Goal: Communication & Community: Share content

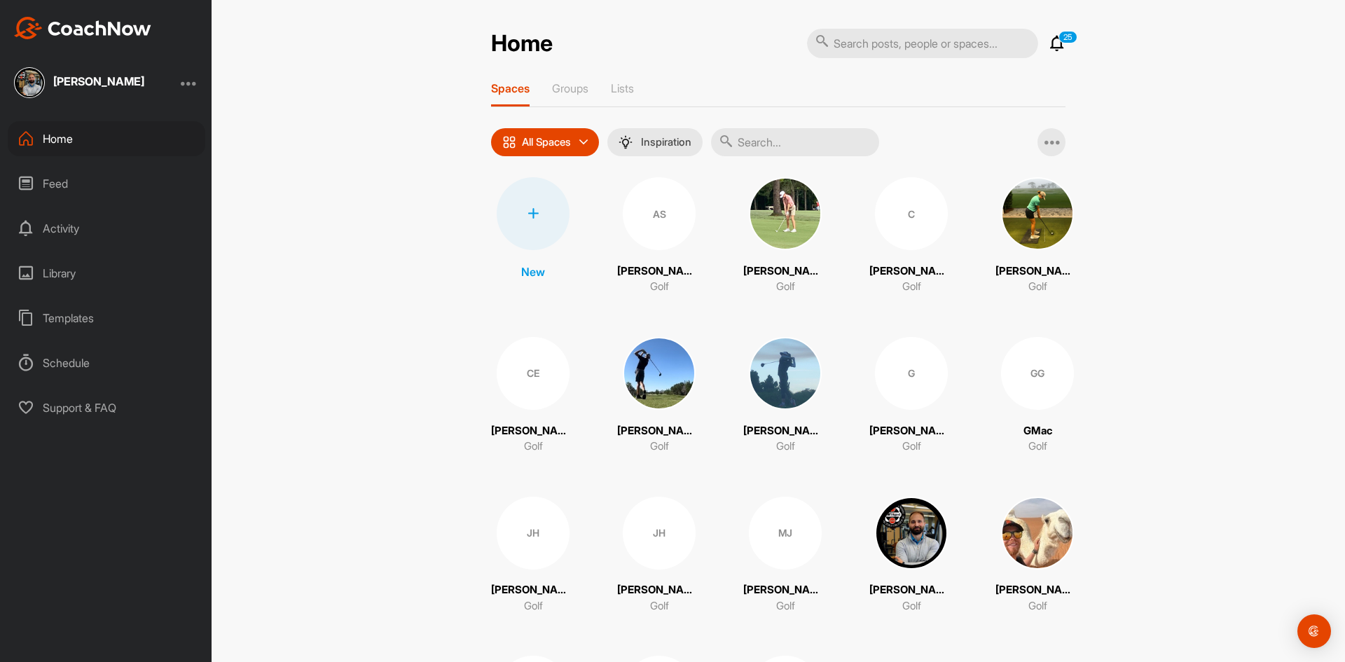
click at [874, 50] on input "text" at bounding box center [922, 43] width 231 height 29
type input "[PERSON_NAME]"
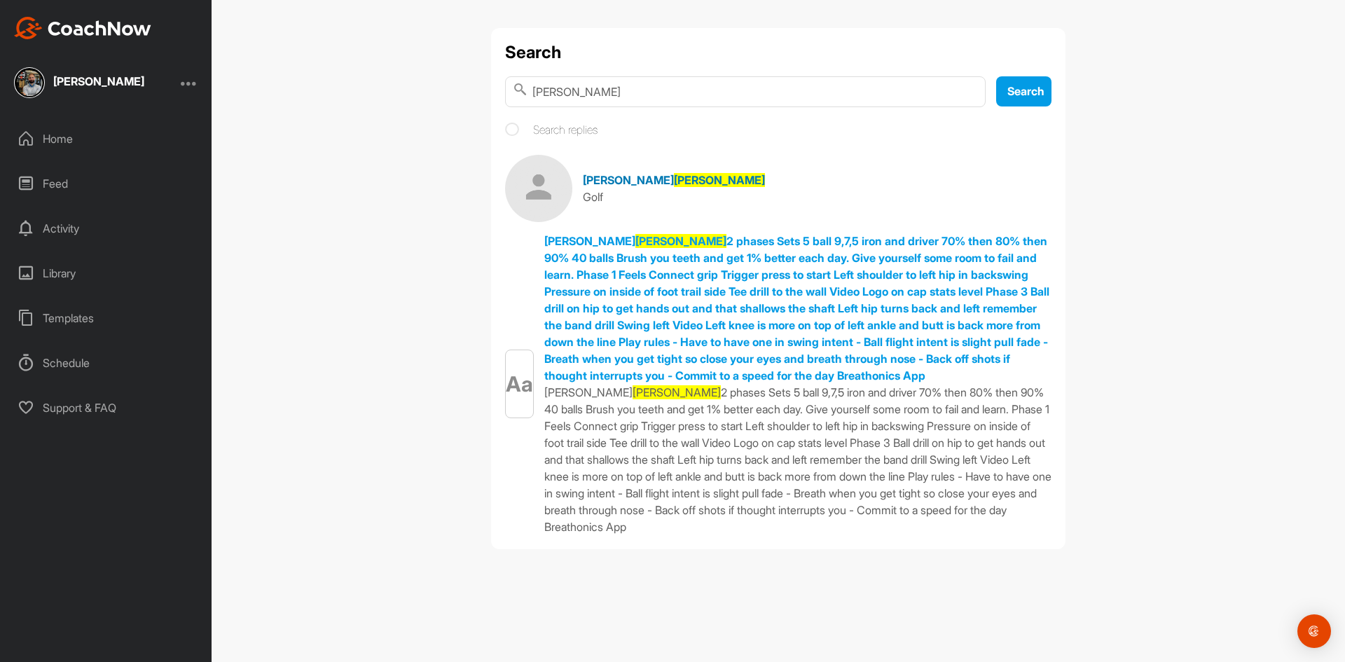
click at [516, 186] on img at bounding box center [538, 188] width 67 height 67
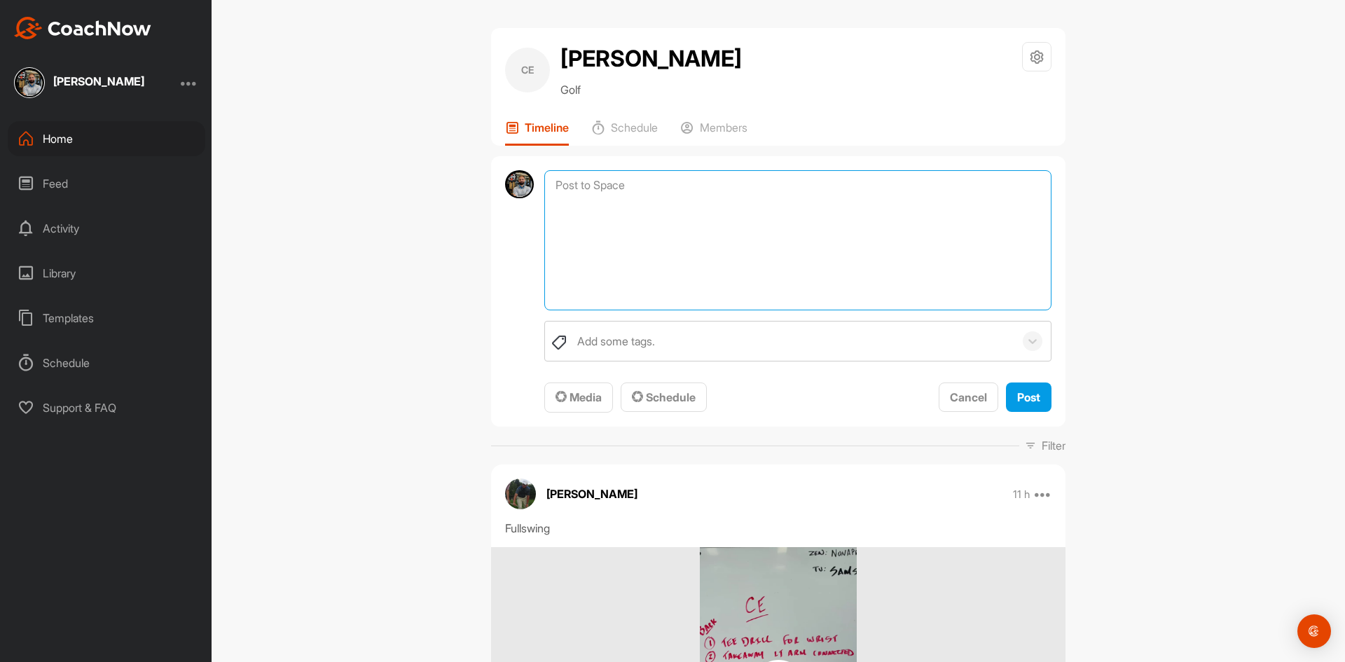
click at [659, 186] on textarea at bounding box center [797, 240] width 507 height 140
click at [577, 399] on span "Media" at bounding box center [579, 397] width 46 height 14
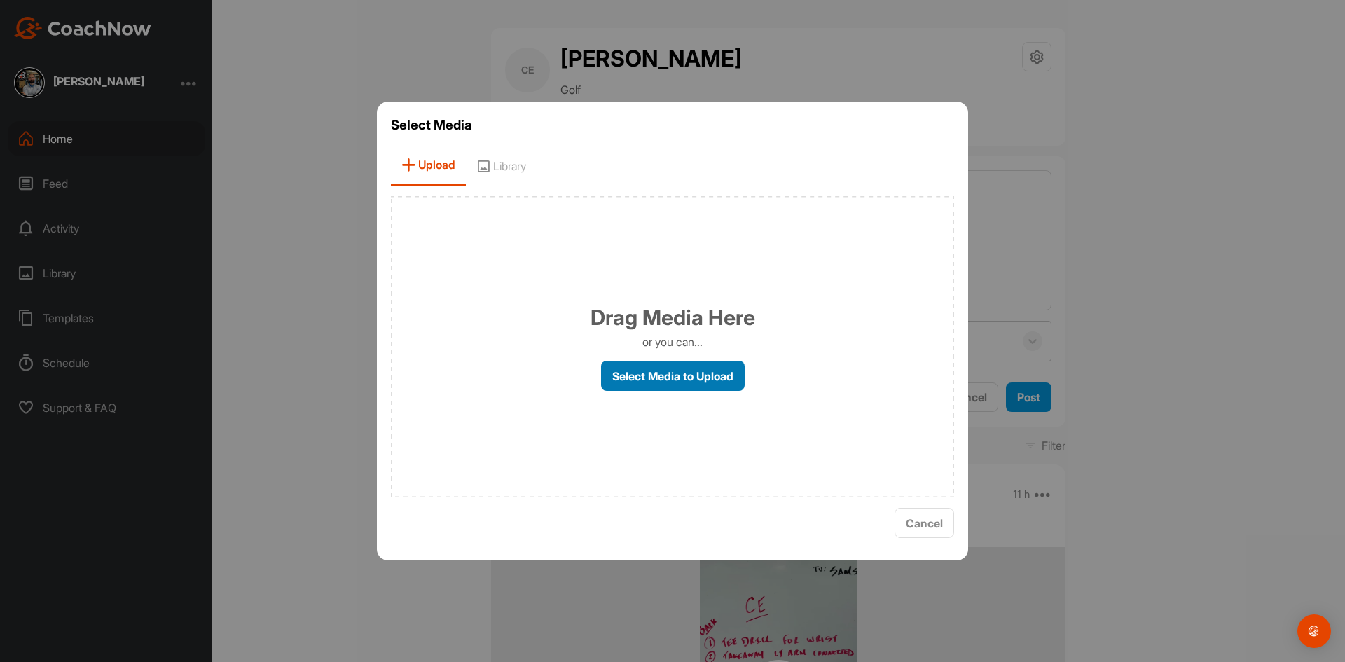
click at [654, 388] on label "Select Media to Upload" at bounding box center [673, 376] width 144 height 30
click at [0, 0] on input "Select Media to Upload" at bounding box center [0, 0] width 0 height 0
click at [908, 516] on span "Cancel" at bounding box center [924, 523] width 37 height 14
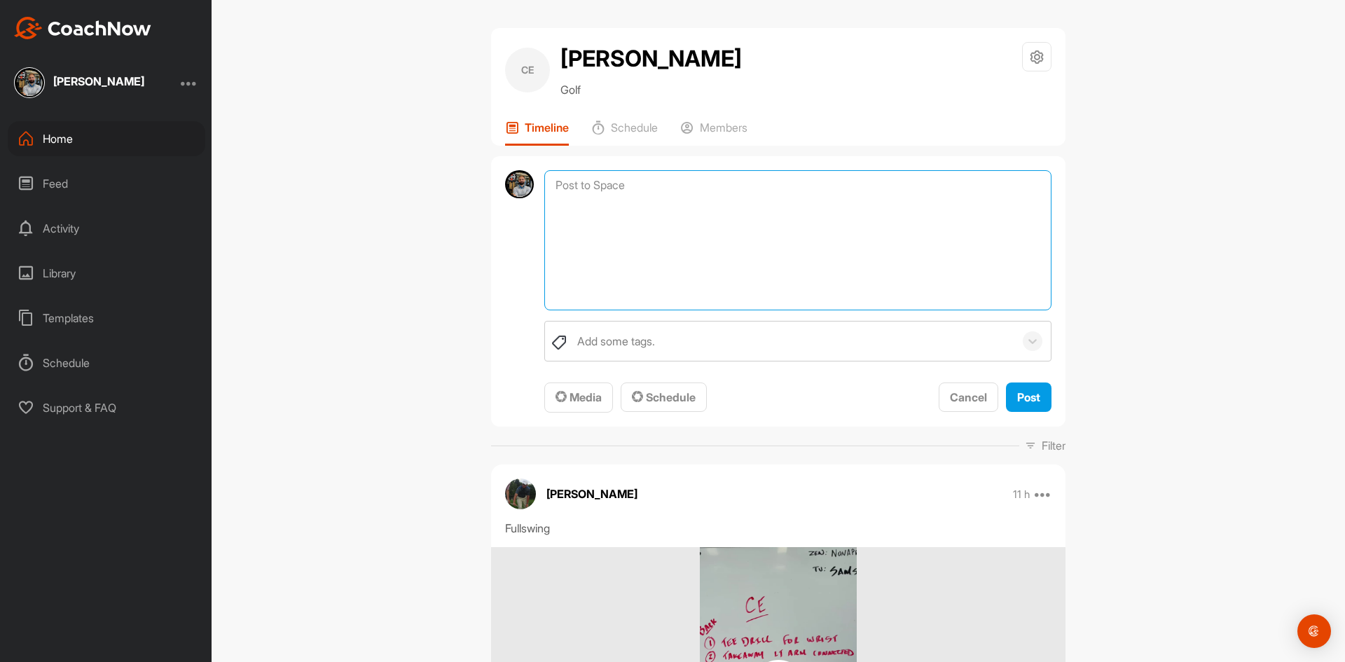
click at [664, 212] on textarea at bounding box center [797, 240] width 507 height 140
click at [577, 390] on span "Media" at bounding box center [579, 397] width 46 height 14
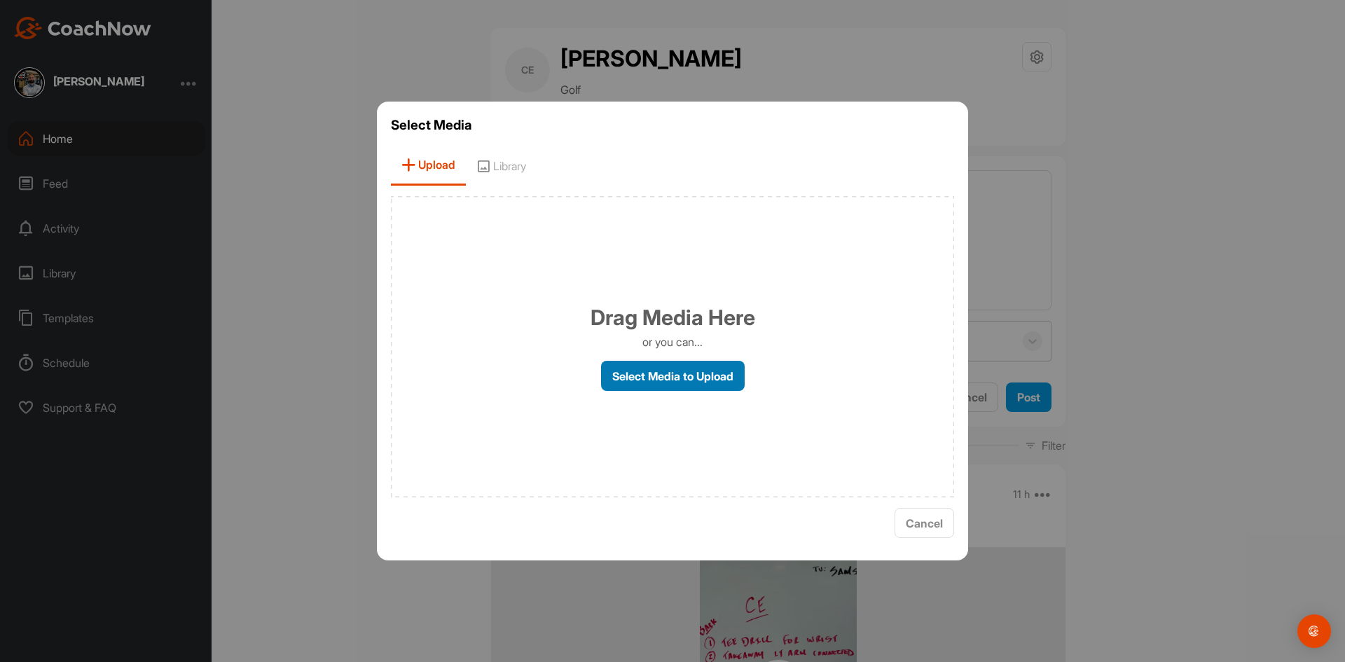
click at [628, 381] on label "Select Media to Upload" at bounding box center [673, 376] width 144 height 30
click at [0, 0] on input "Select Media to Upload" at bounding box center [0, 0] width 0 height 0
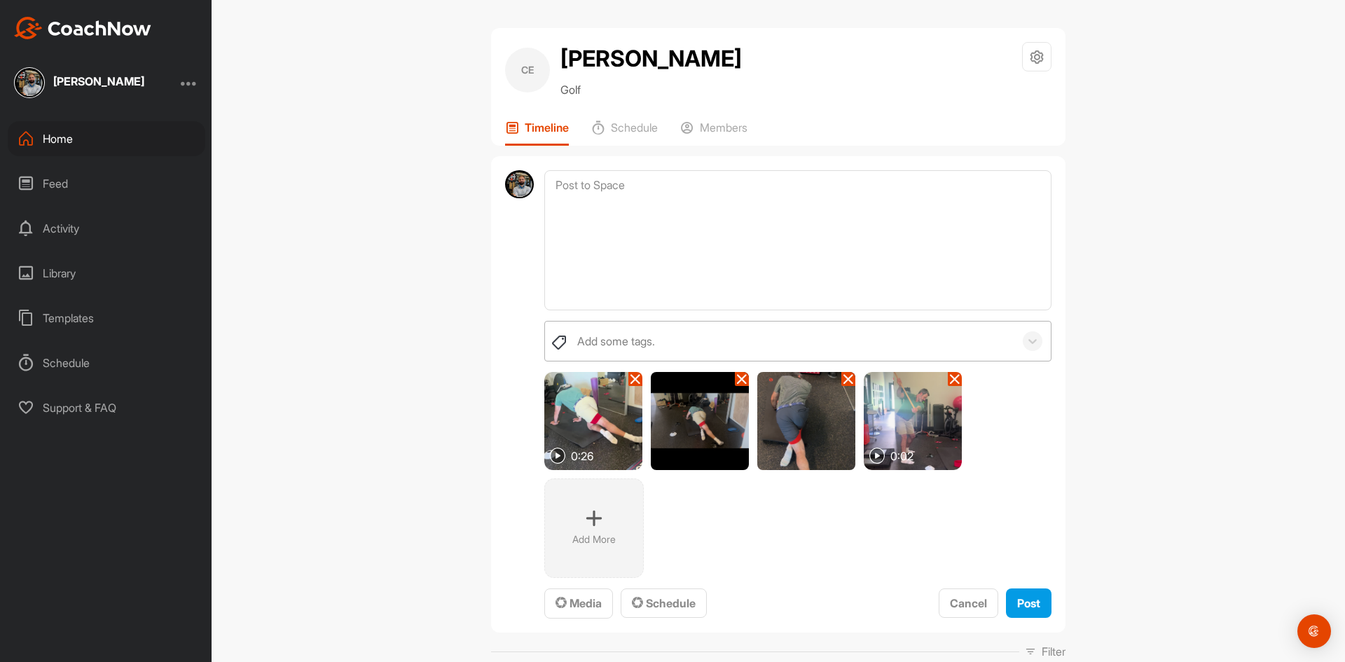
click at [662, 344] on div "Add some tags." at bounding box center [792, 341] width 444 height 39
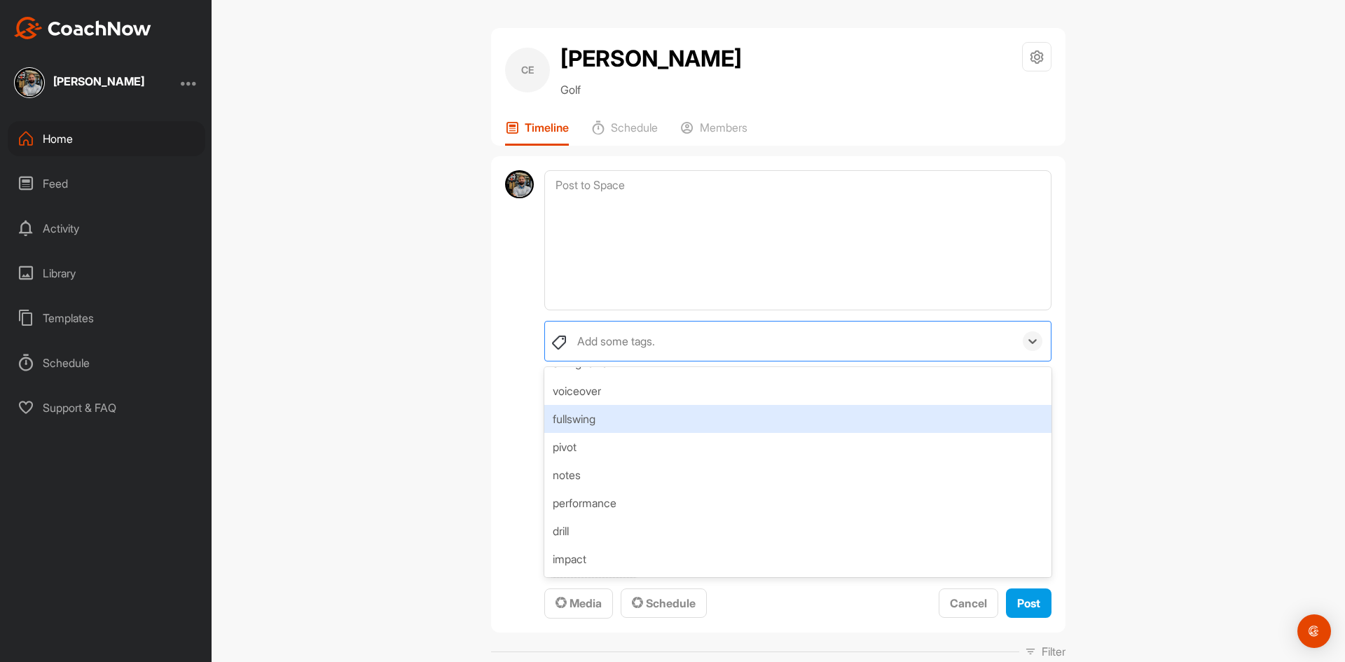
scroll to position [210, 0]
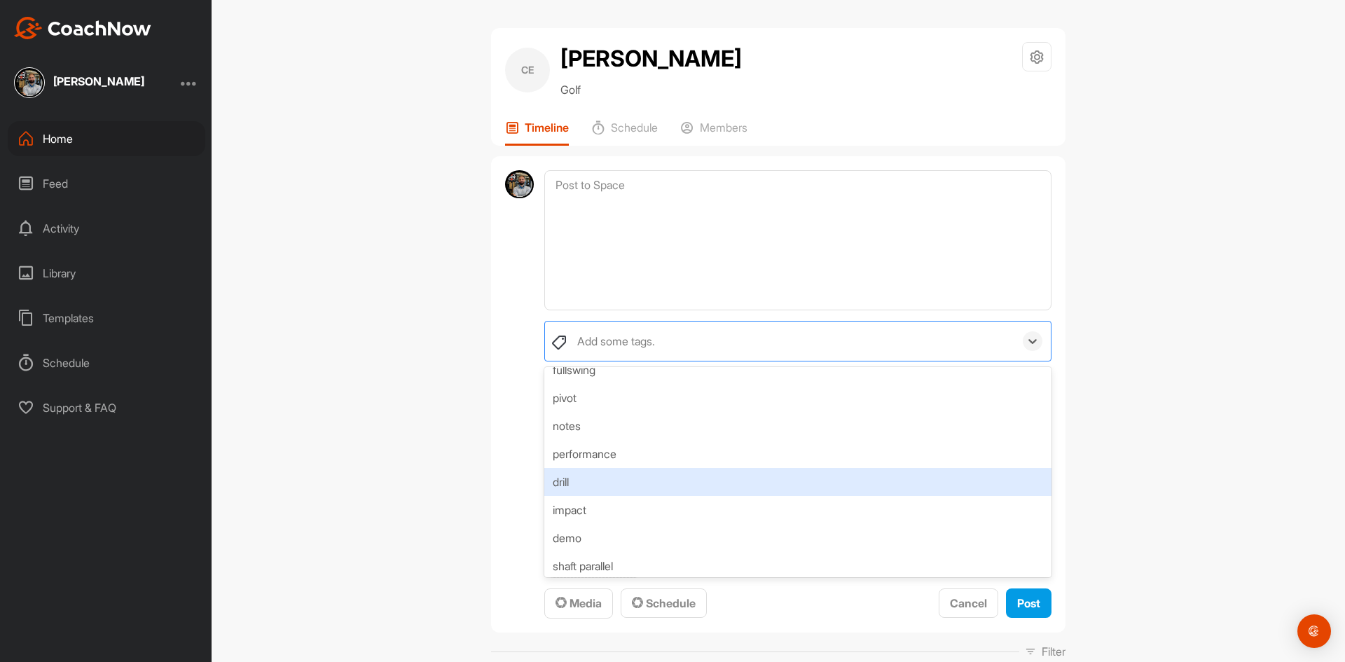
click at [640, 481] on div "drill" at bounding box center [797, 482] width 507 height 28
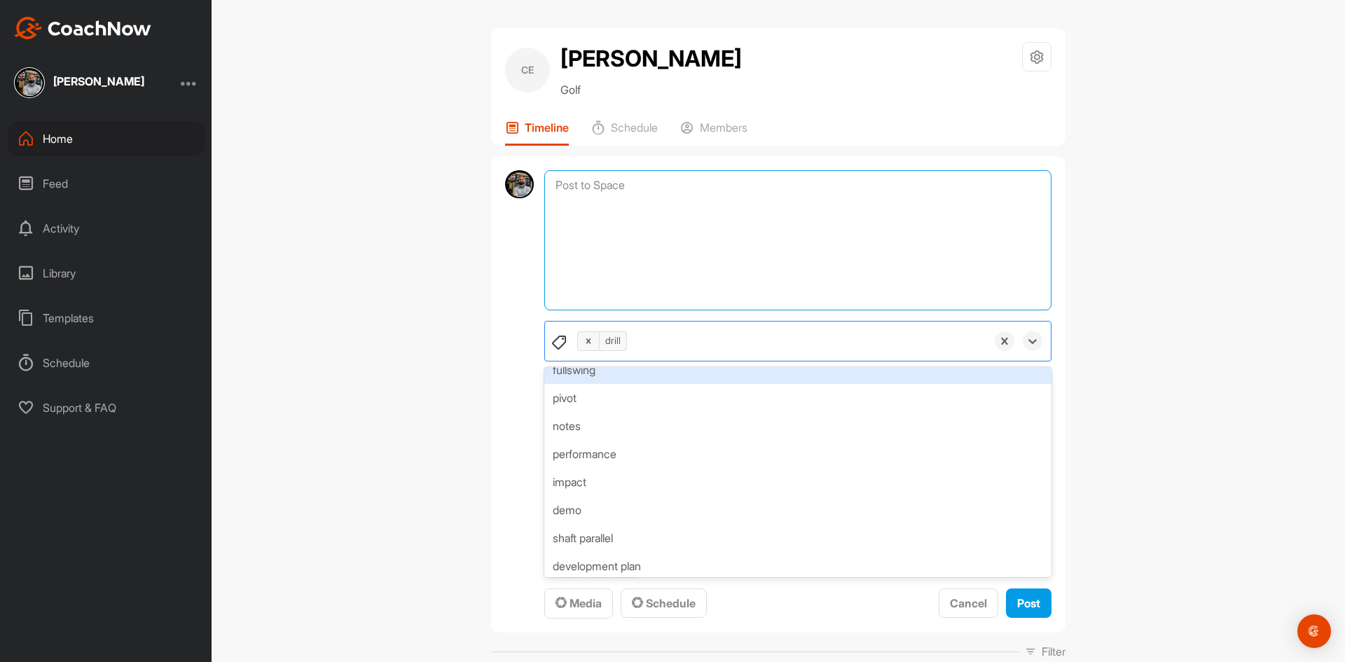
click at [617, 221] on textarea at bounding box center [797, 240] width 507 height 140
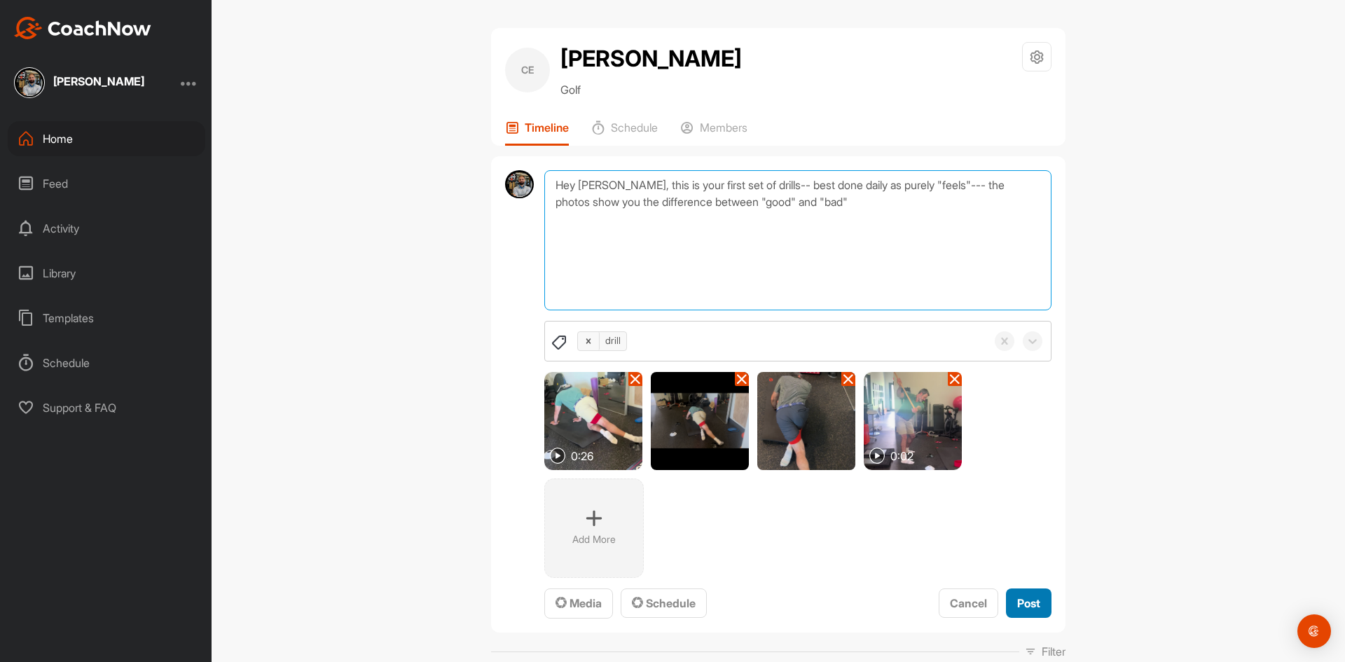
type textarea "Hey [PERSON_NAME], this is your first set of drills-- best done daily as purely…"
click at [1021, 602] on span "Post" at bounding box center [1028, 603] width 23 height 14
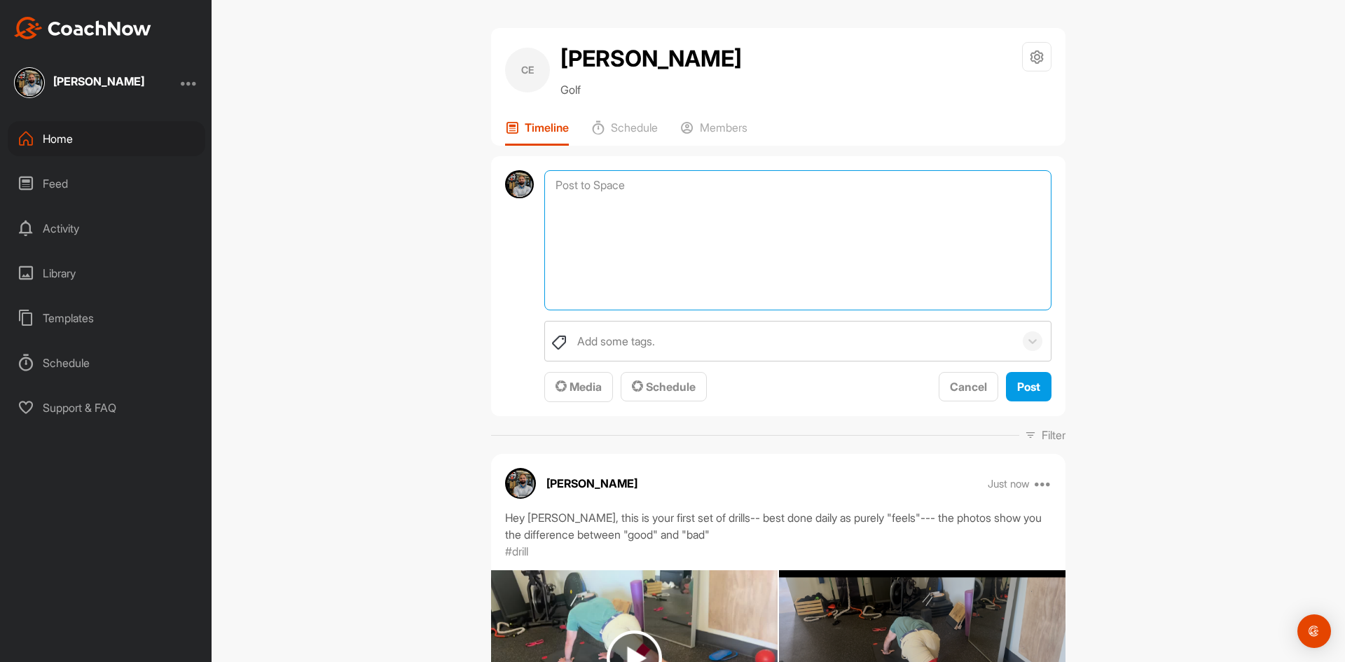
click at [595, 187] on textarea at bounding box center [797, 240] width 507 height 140
click at [586, 384] on span "Media" at bounding box center [579, 387] width 46 height 14
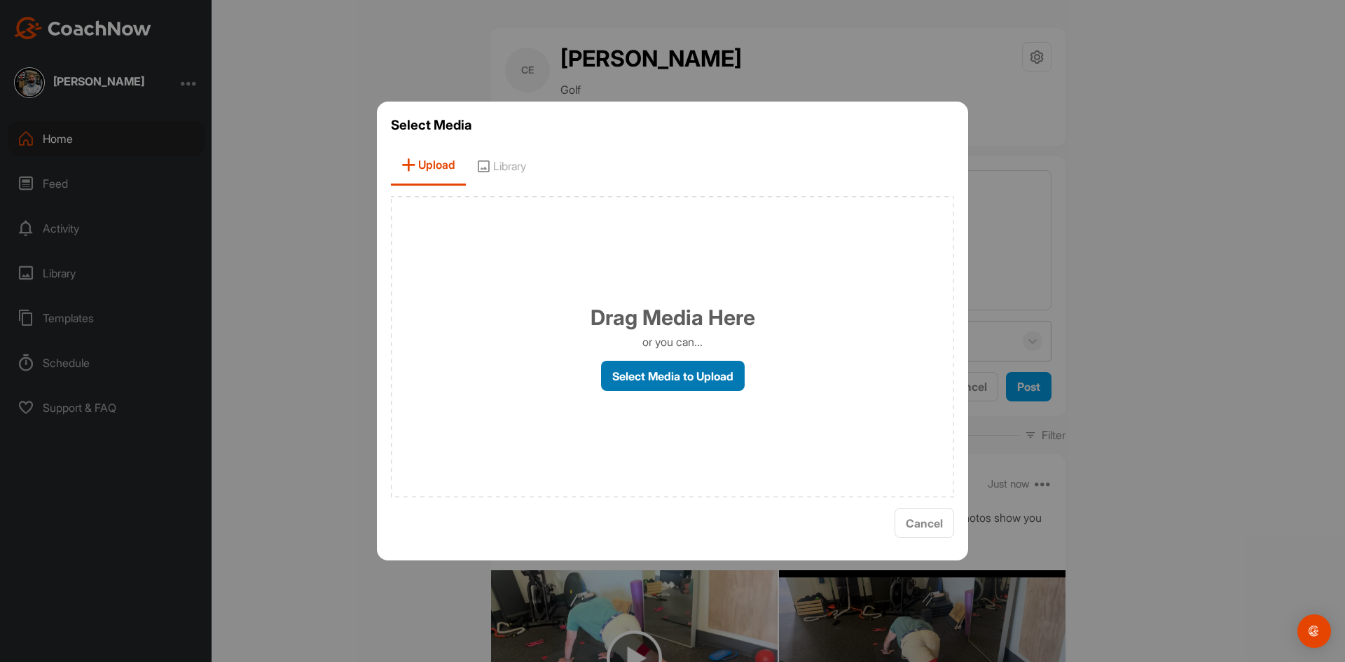
click at [624, 378] on label "Select Media to Upload" at bounding box center [673, 376] width 144 height 30
click at [0, 0] on input "Select Media to Upload" at bounding box center [0, 0] width 0 height 0
click at [694, 375] on label "Select Media to Upload" at bounding box center [673, 376] width 144 height 30
click at [0, 0] on input "Select Media to Upload" at bounding box center [0, 0] width 0 height 0
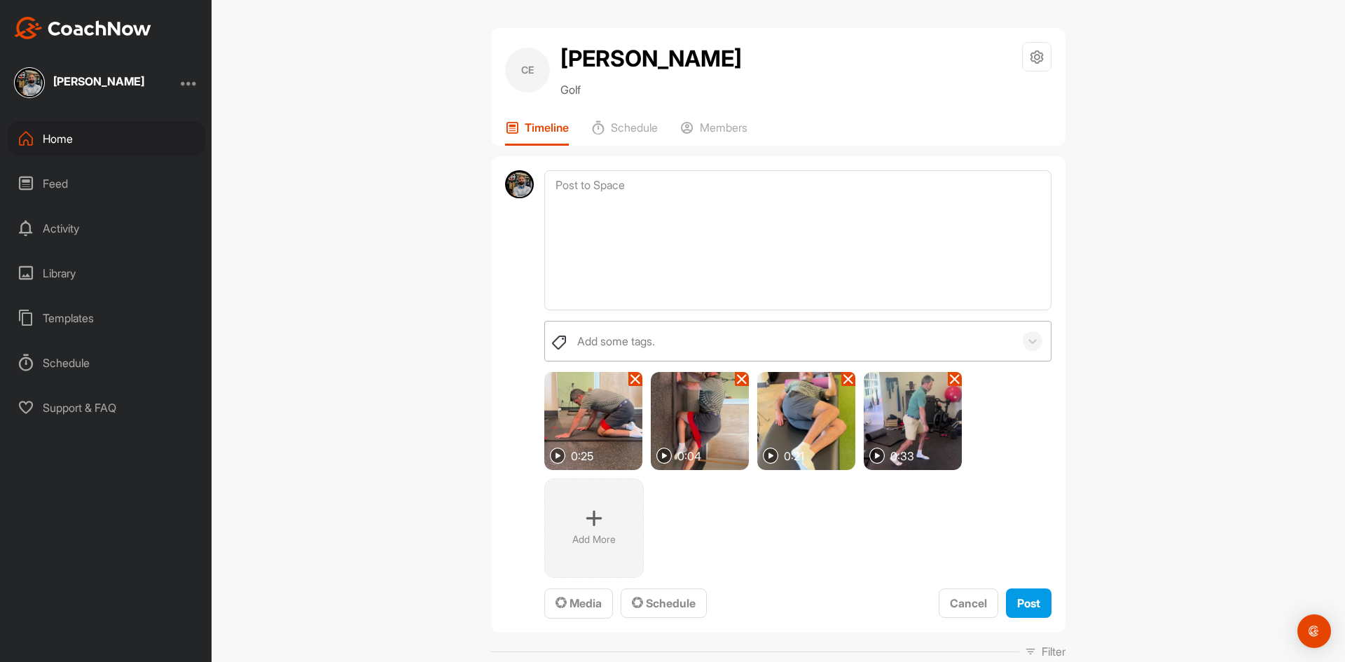
click at [677, 351] on div "Add some tags." at bounding box center [792, 341] width 444 height 39
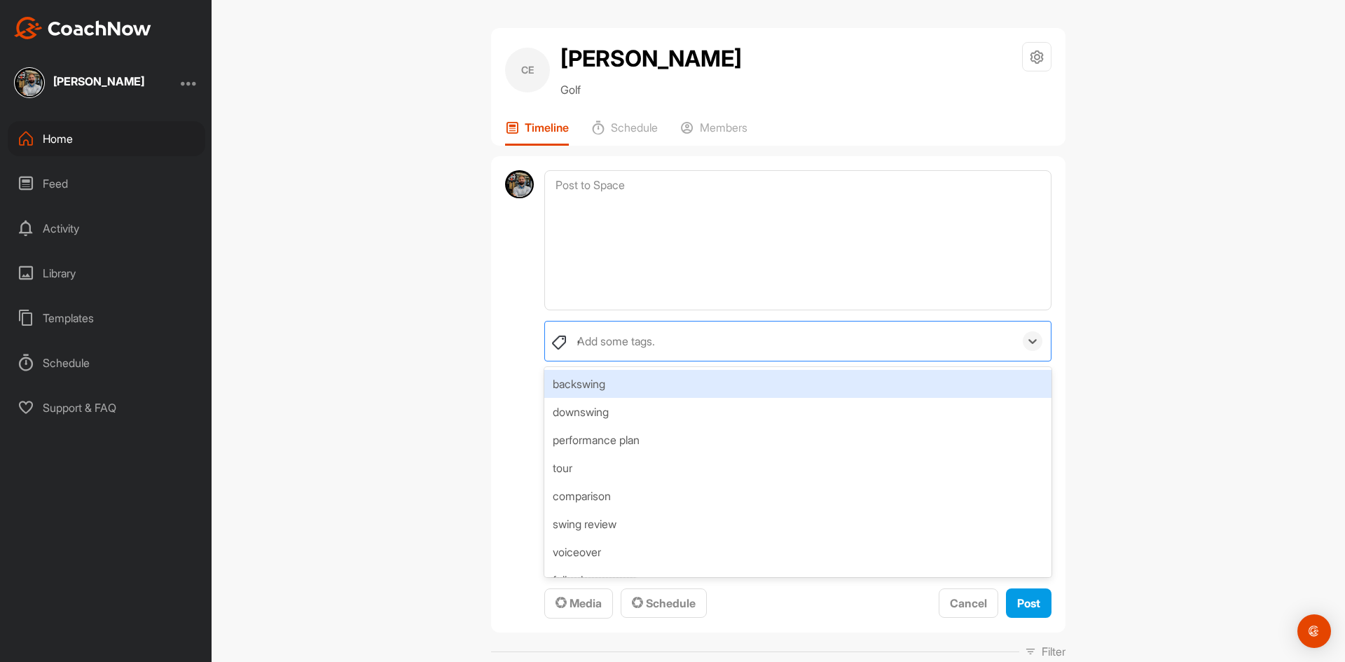
type input "dr"
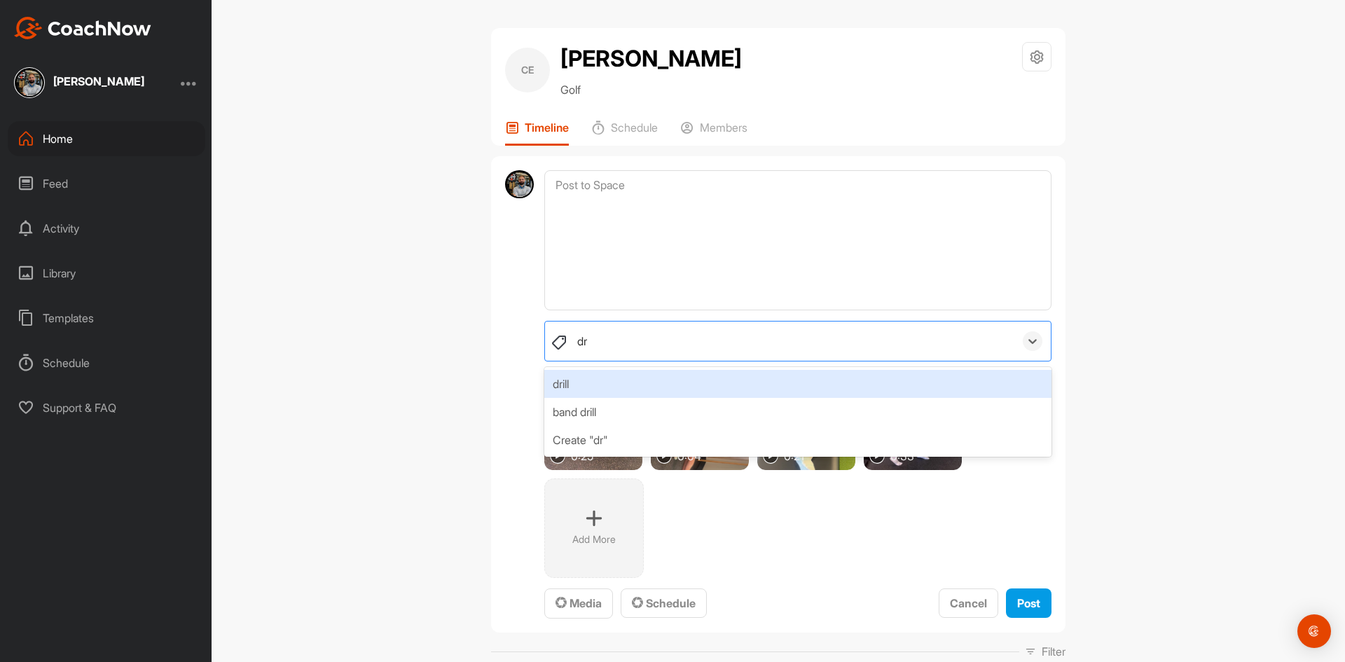
click at [610, 390] on div "drill" at bounding box center [797, 384] width 507 height 28
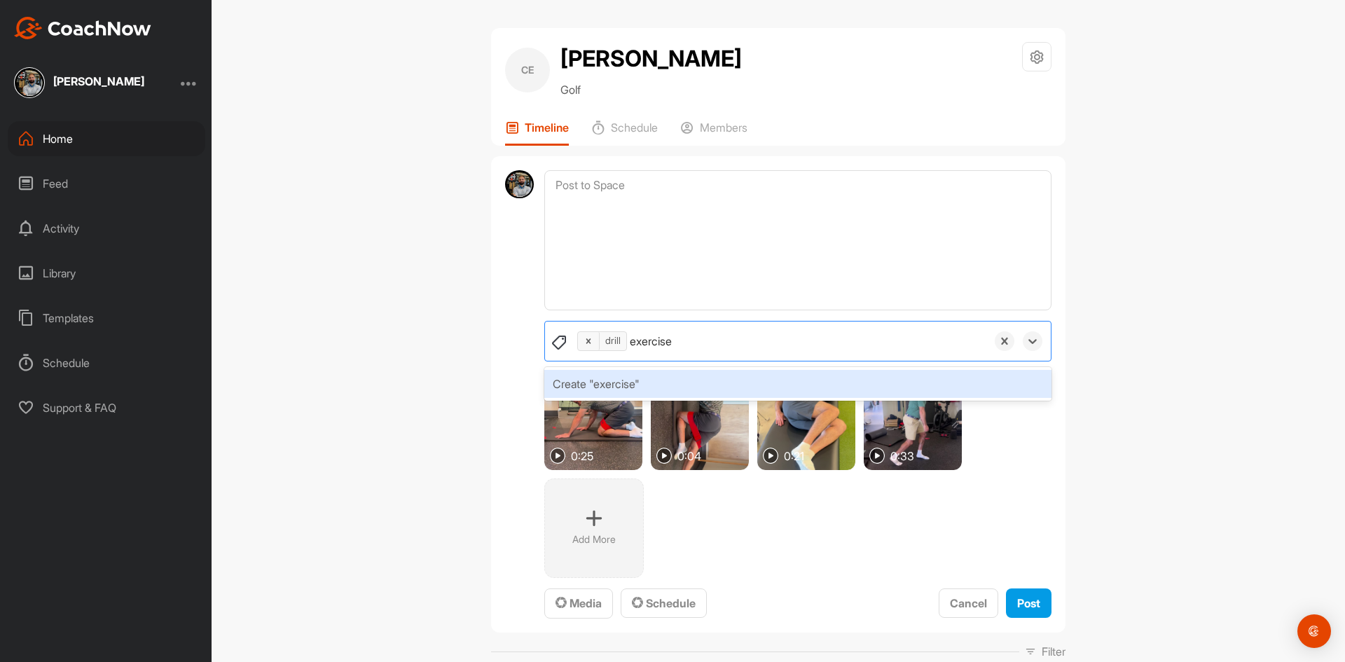
type input "exercises"
click at [647, 392] on div "Create "exercises"" at bounding box center [797, 384] width 507 height 28
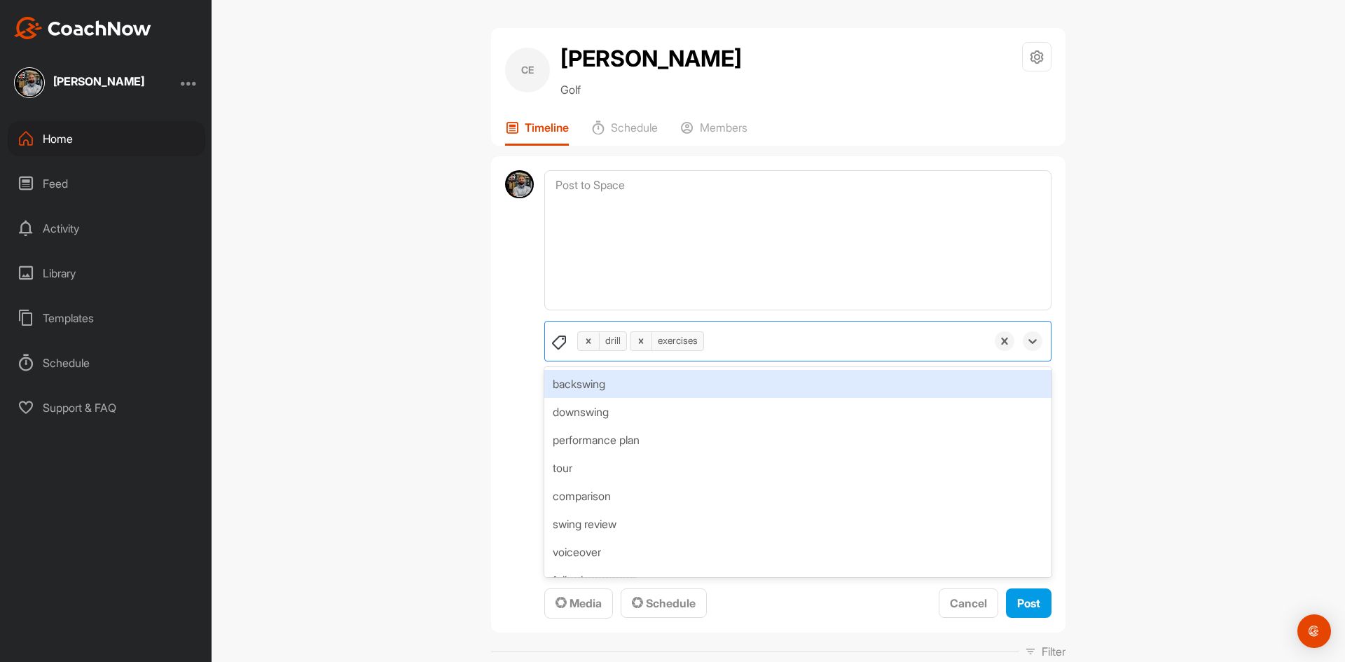
drag, startPoint x: 1265, startPoint y: 289, endPoint x: 984, endPoint y: 233, distance: 286.6
click at [1237, 290] on div "CE [PERSON_NAME] Golf Space Settings Your Notifications Leave Space Timeline Sc…" at bounding box center [779, 331] width 1134 height 662
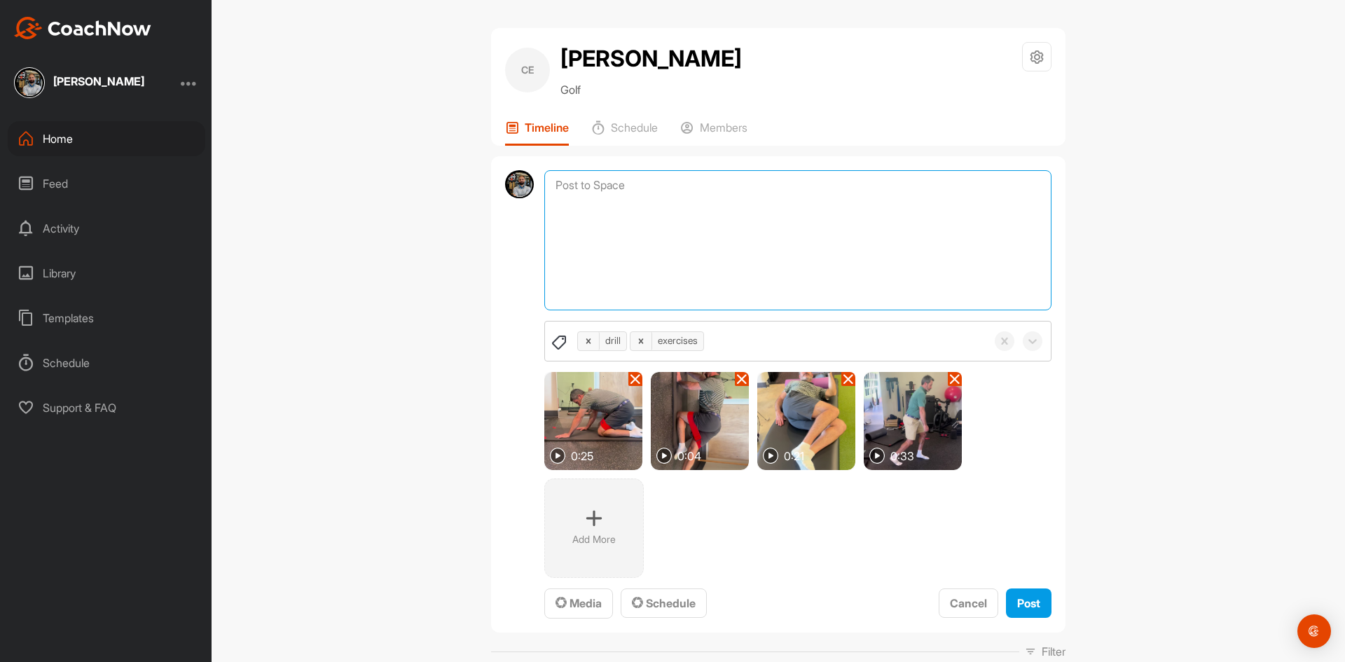
click at [639, 176] on textarea at bounding box center [797, 240] width 507 height 140
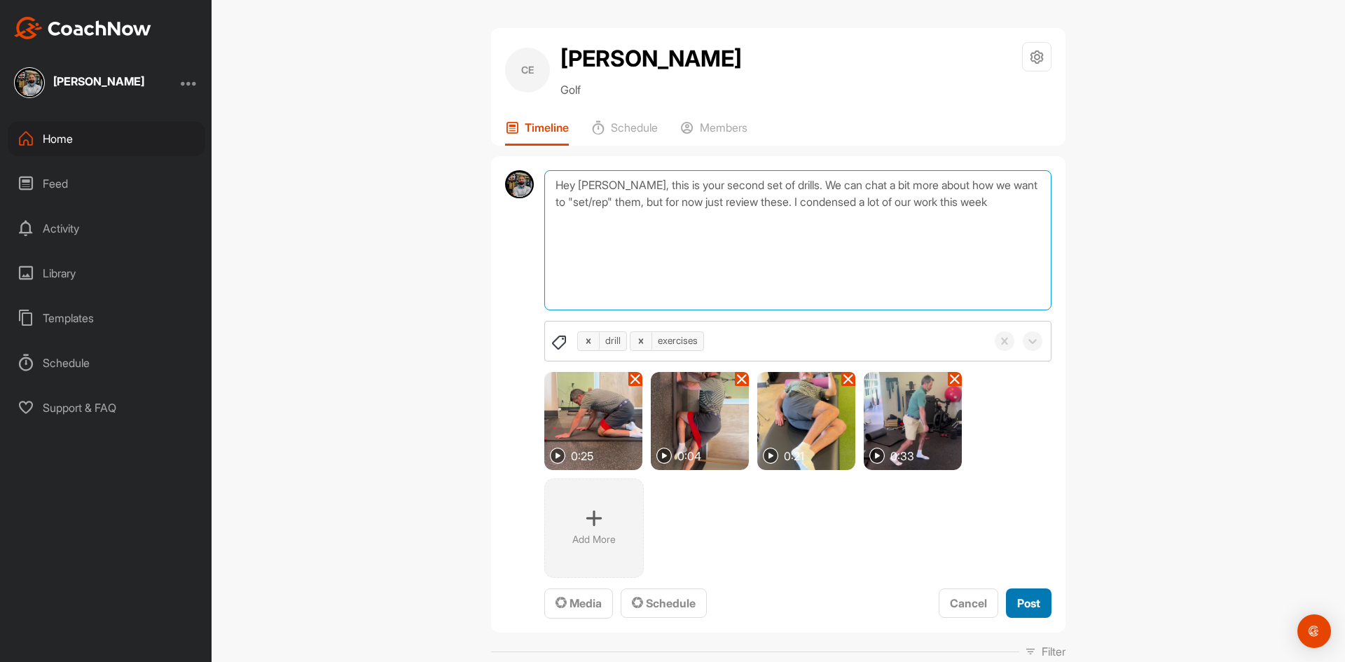
type textarea "Hey [PERSON_NAME], this is your second set of drills. We can chat a bit more ab…"
click at [1029, 601] on span "Post" at bounding box center [1028, 603] width 23 height 14
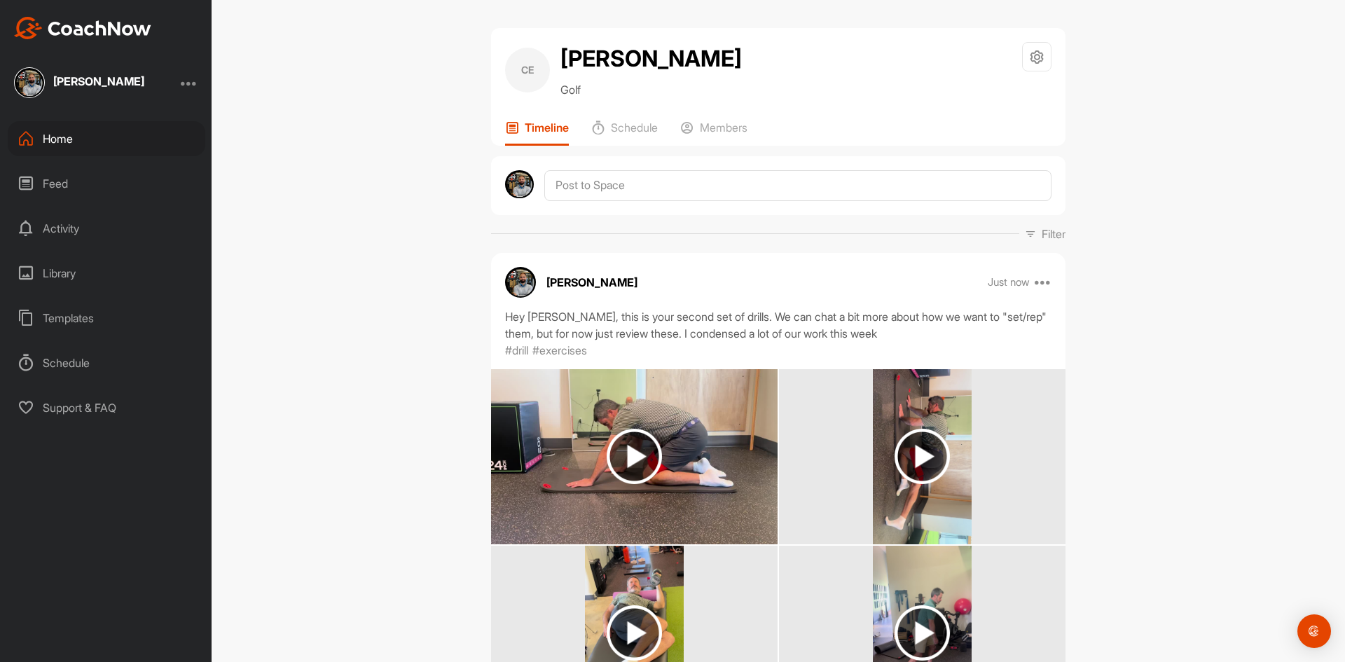
click at [46, 146] on div "Home" at bounding box center [107, 138] width 198 height 35
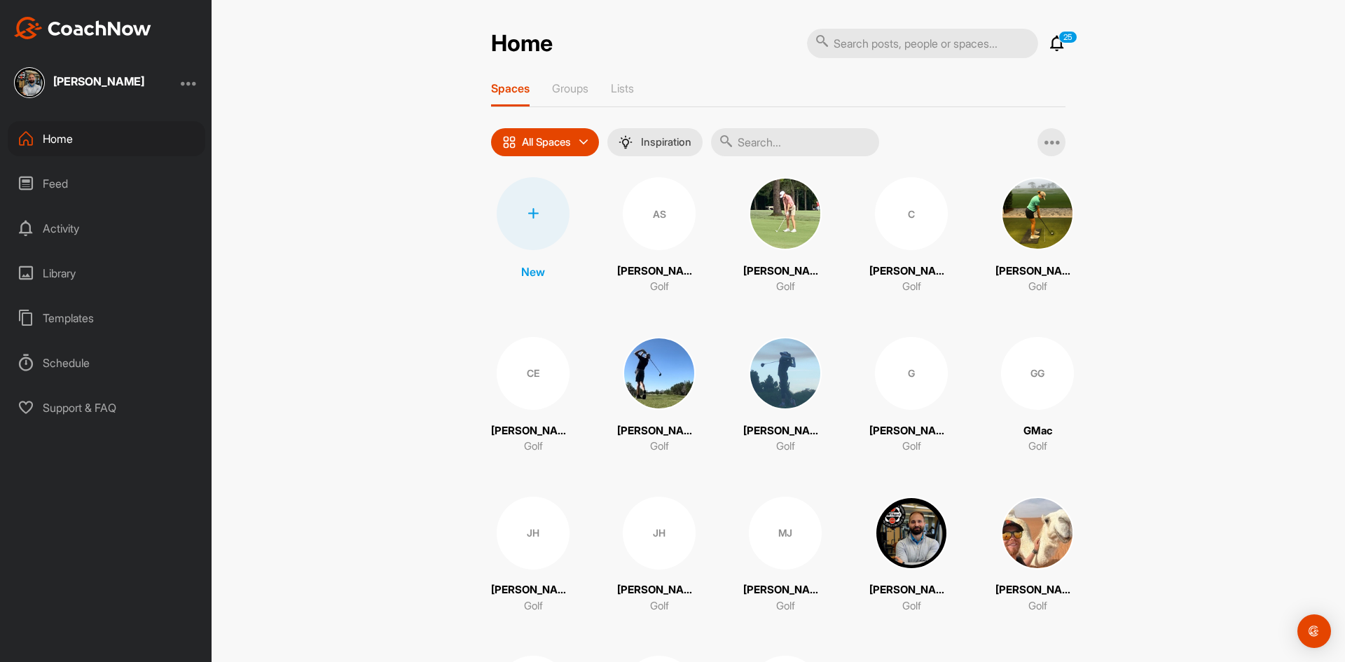
click at [914, 55] on input "text" at bounding box center [922, 43] width 231 height 29
type input "[PERSON_NAME]"
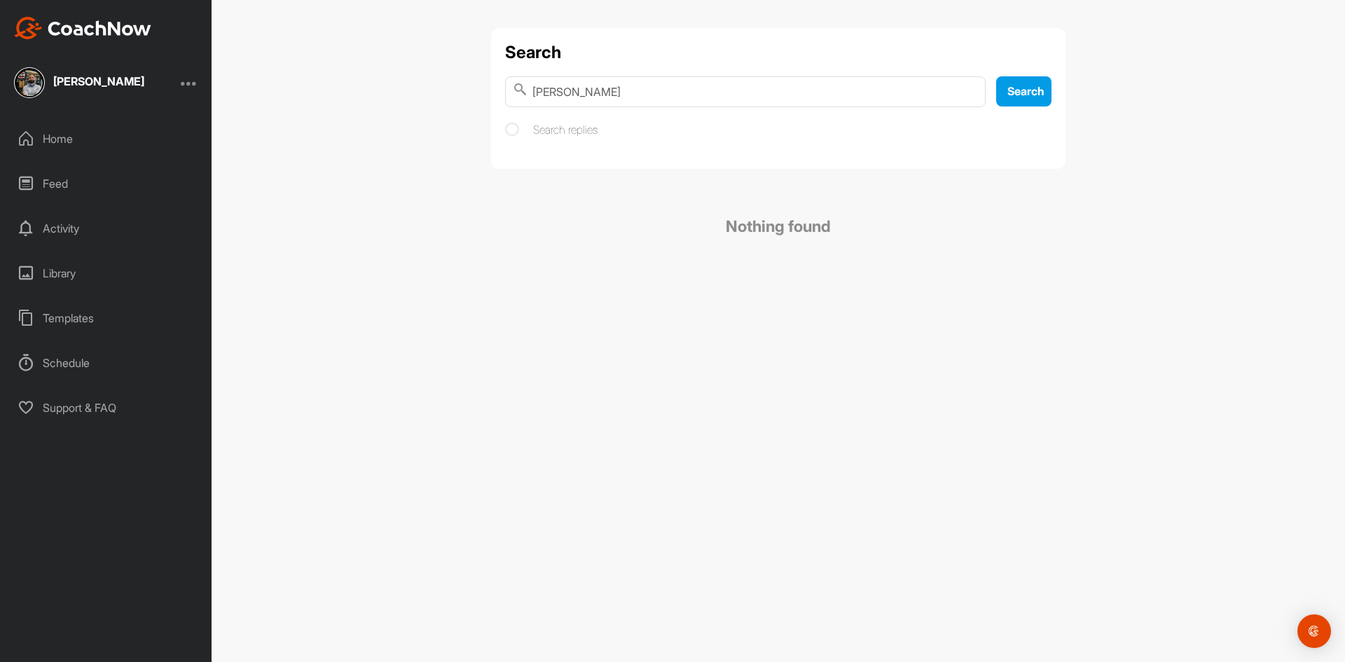
drag, startPoint x: 724, startPoint y: 75, endPoint x: 707, endPoint y: 89, distance: 21.9
click at [722, 74] on div "Search [PERSON_NAME] Search Search replies" at bounding box center [778, 98] width 575 height 141
click at [706, 90] on input "[PERSON_NAME]" at bounding box center [745, 91] width 481 height 31
type input "k"
